Goal: Information Seeking & Learning: Learn about a topic

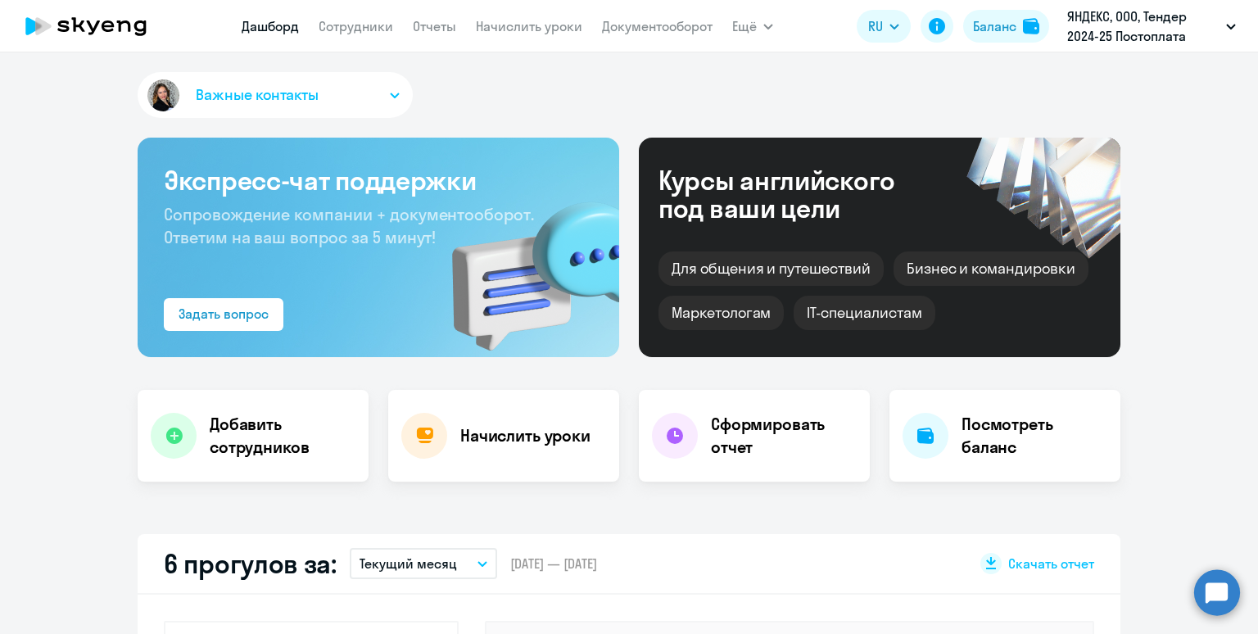
select select "30"
click at [365, 27] on link "Сотрудники" at bounding box center [356, 26] width 75 height 16
select select "30"
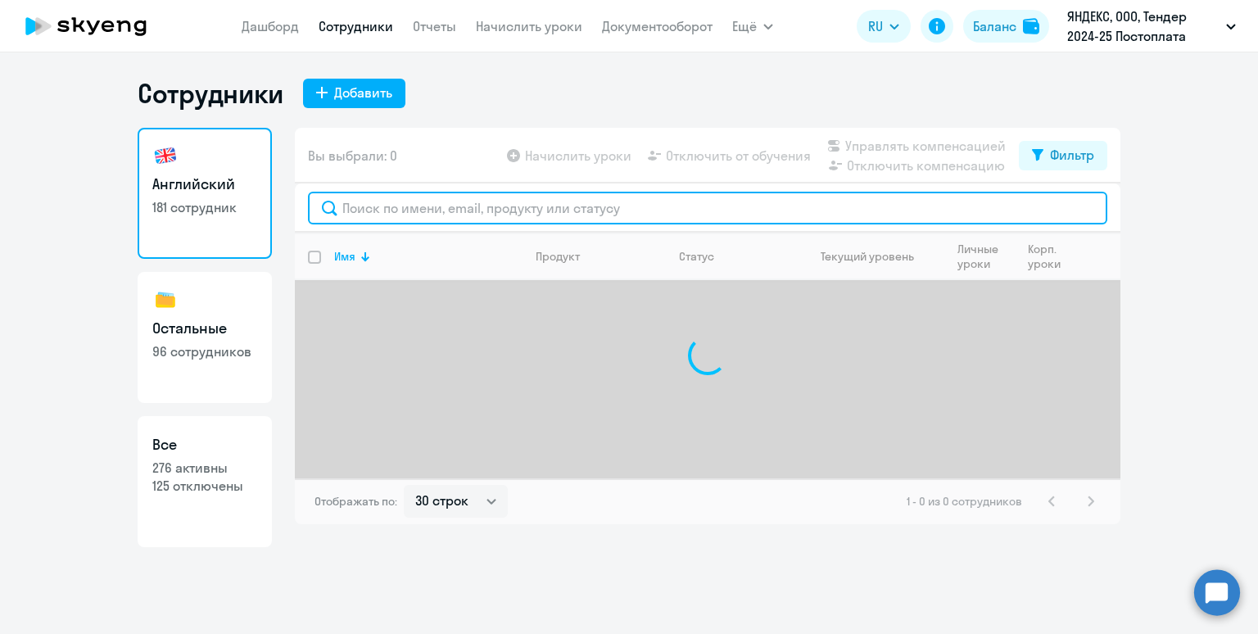
click at [409, 214] on input "text" at bounding box center [707, 208] width 799 height 33
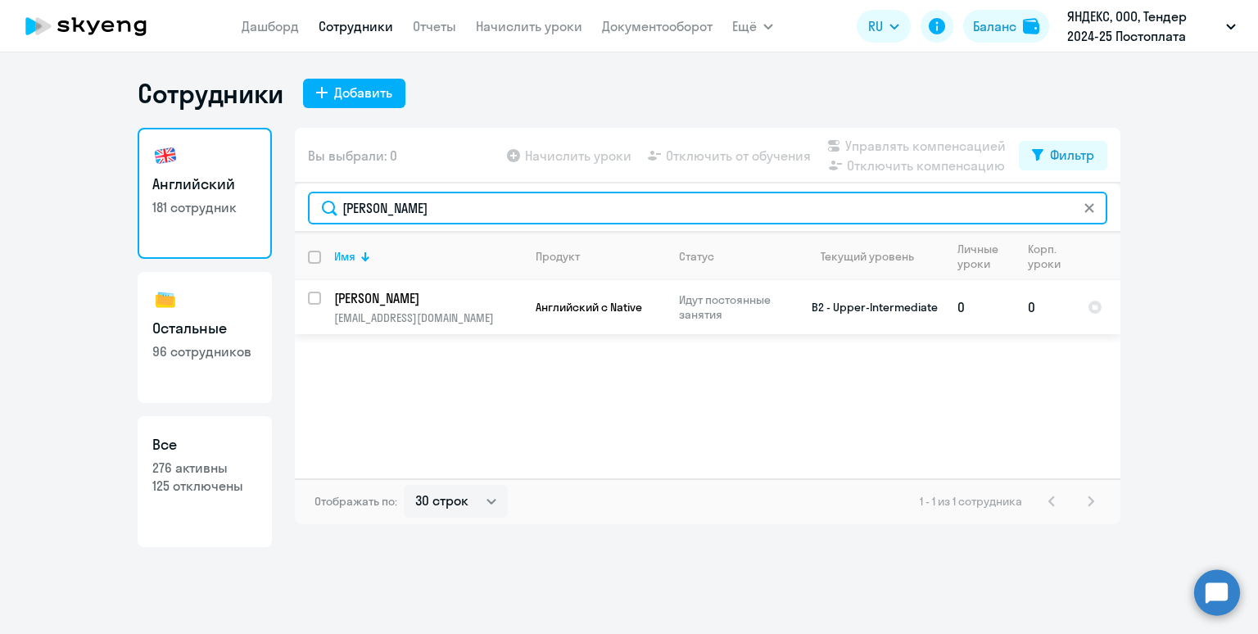
type input "[PERSON_NAME]"
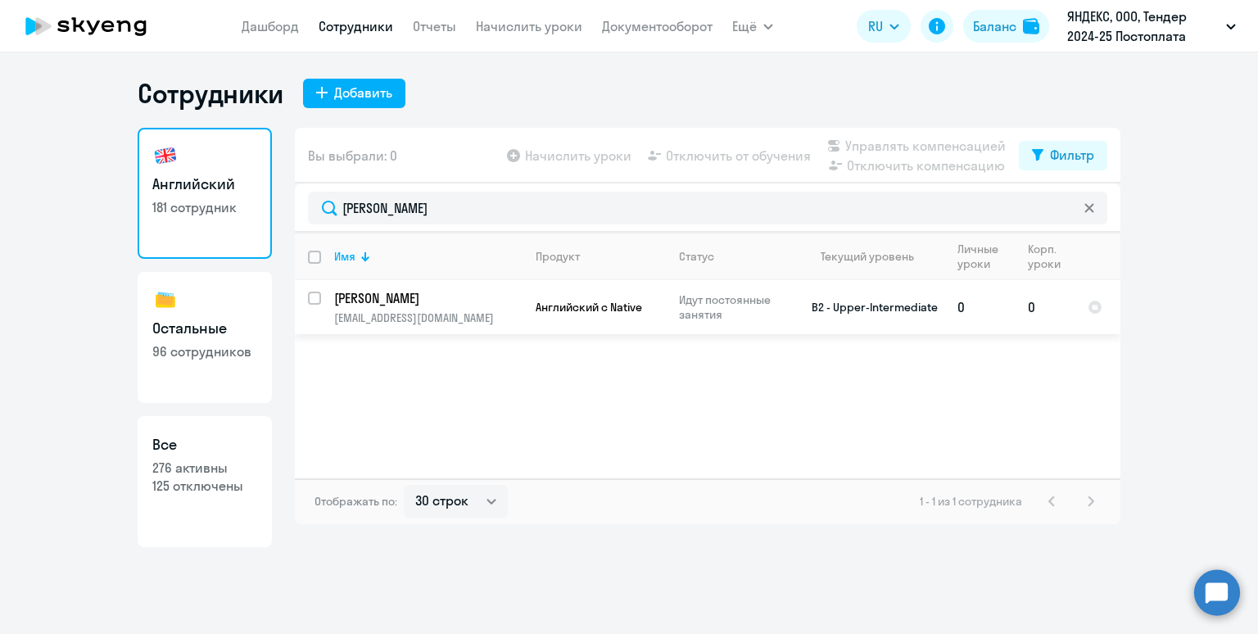
click at [473, 314] on p "[EMAIL_ADDRESS][DOMAIN_NAME]" at bounding box center [428, 317] width 188 height 15
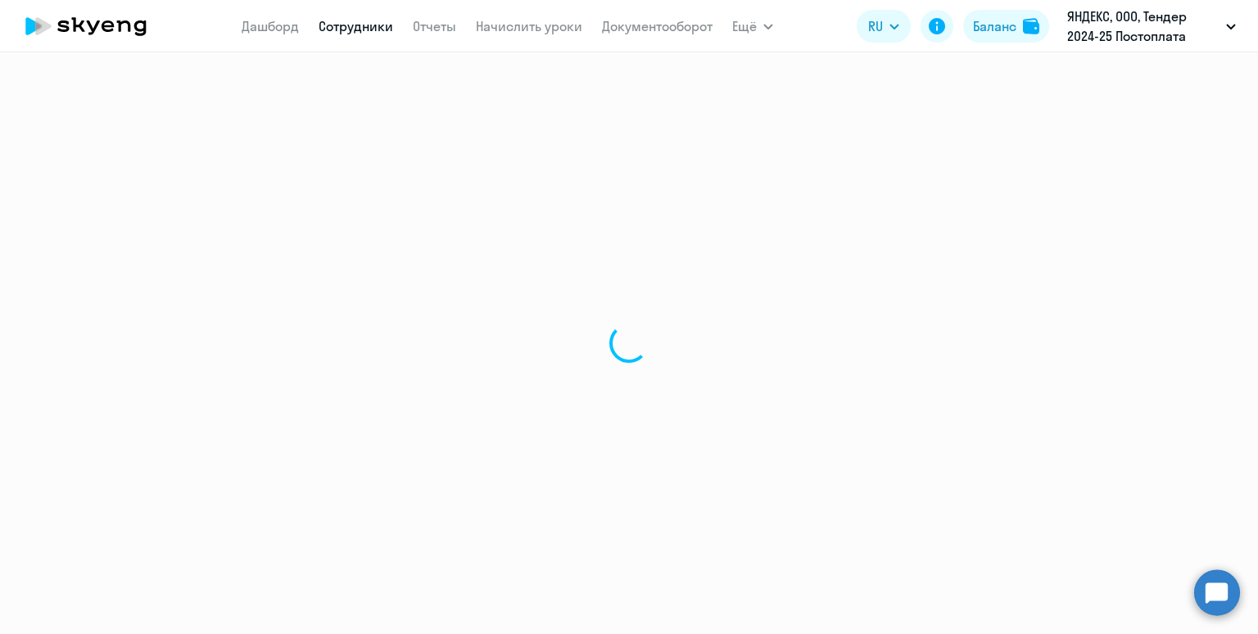
select select "english"
